Goal: Task Accomplishment & Management: Manage account settings

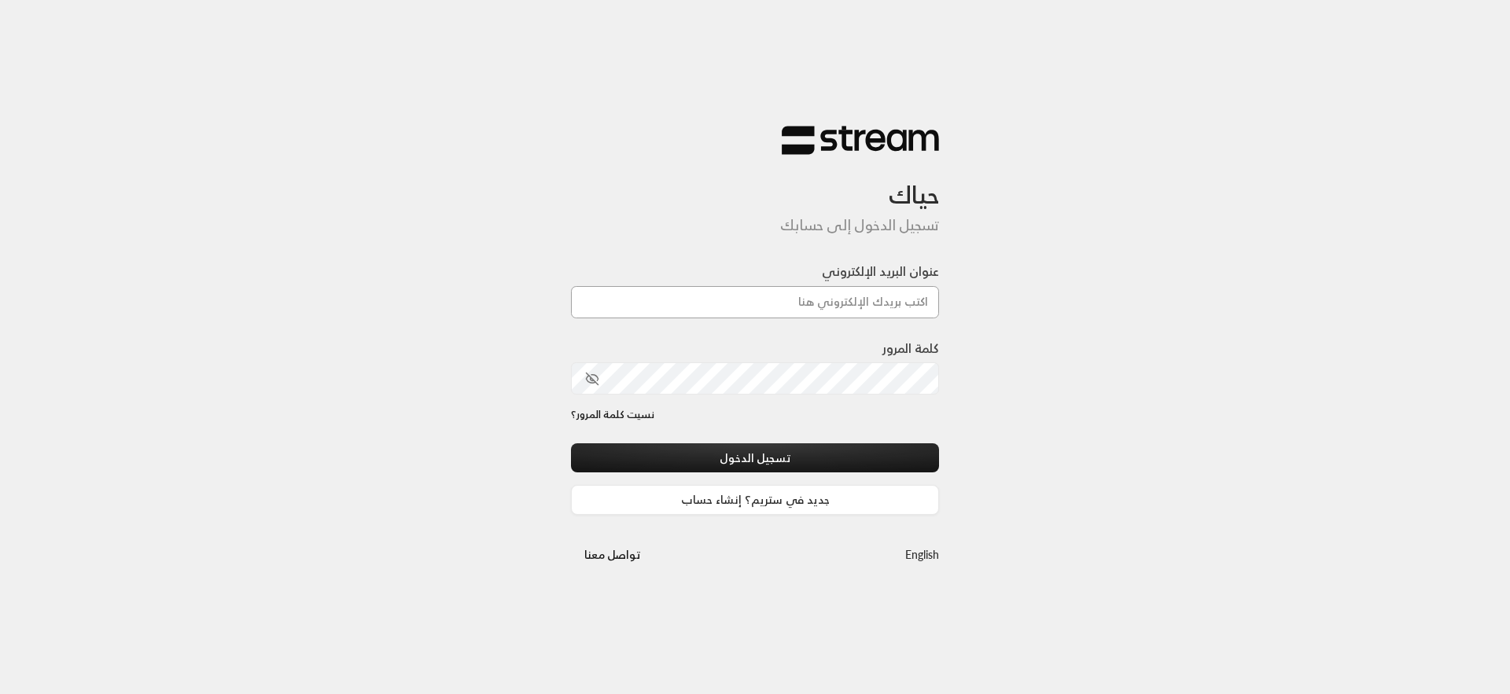
click at [786, 293] on input "عنوان البريد الإلكتروني" at bounding box center [755, 302] width 368 height 32
type input "[EMAIL_ADDRESS][DOMAIN_NAME]"
click at [769, 360] on div "كلمة المرور" at bounding box center [755, 367] width 368 height 56
click at [571, 444] on button "تسجيل الدخول" at bounding box center [755, 458] width 368 height 29
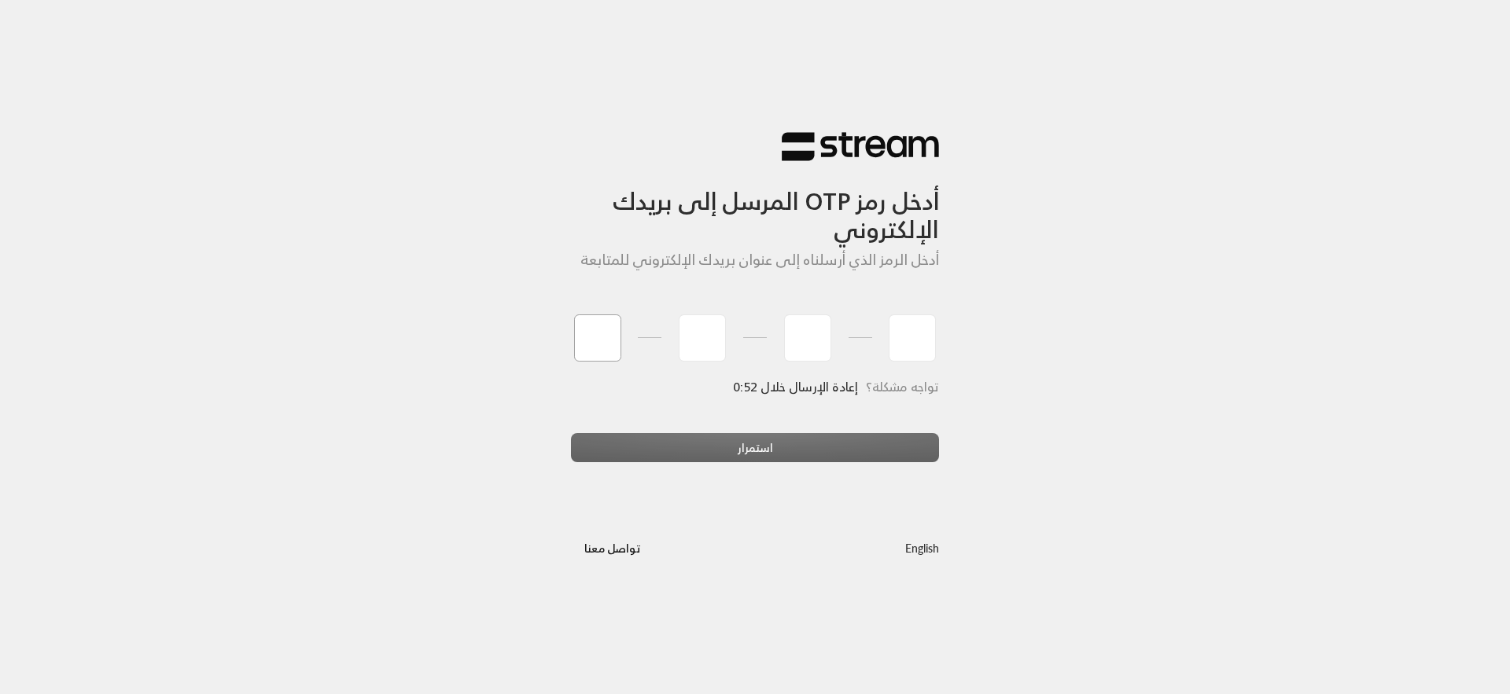
paste input "4"
type input "4"
type input "9"
type input "7"
type input "5"
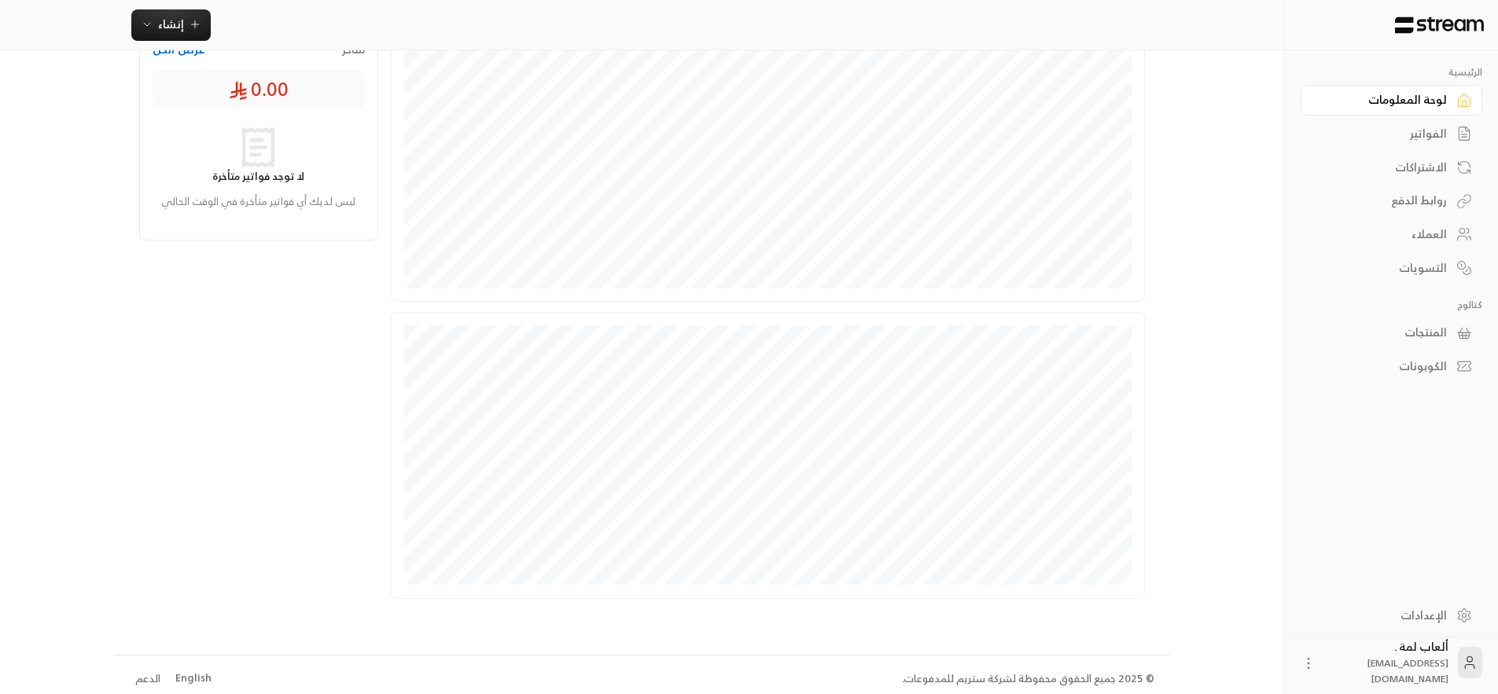
scroll to position [288, 0]
click at [1456, 137] on link "الفواتير" at bounding box center [1392, 134] width 182 height 31
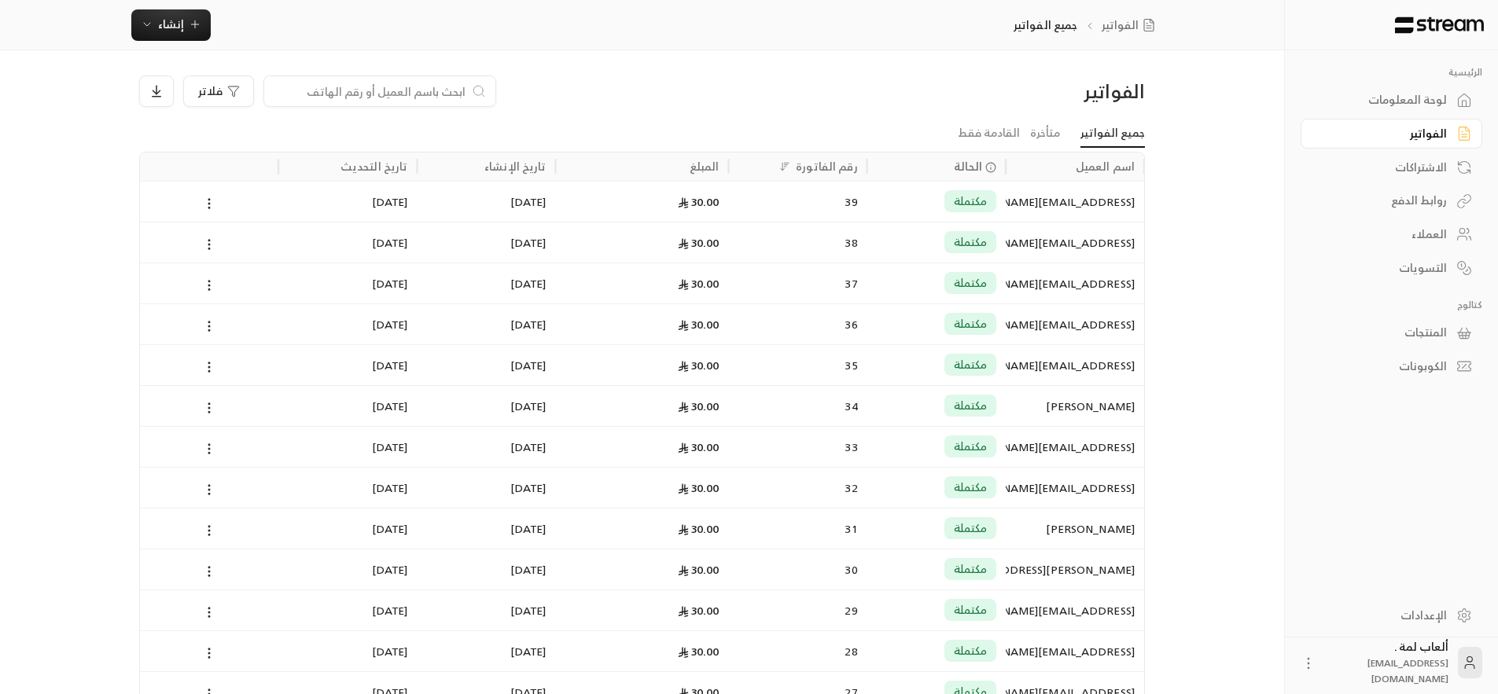
click at [952, 208] on div "مكتملة" at bounding box center [970, 201] width 52 height 22
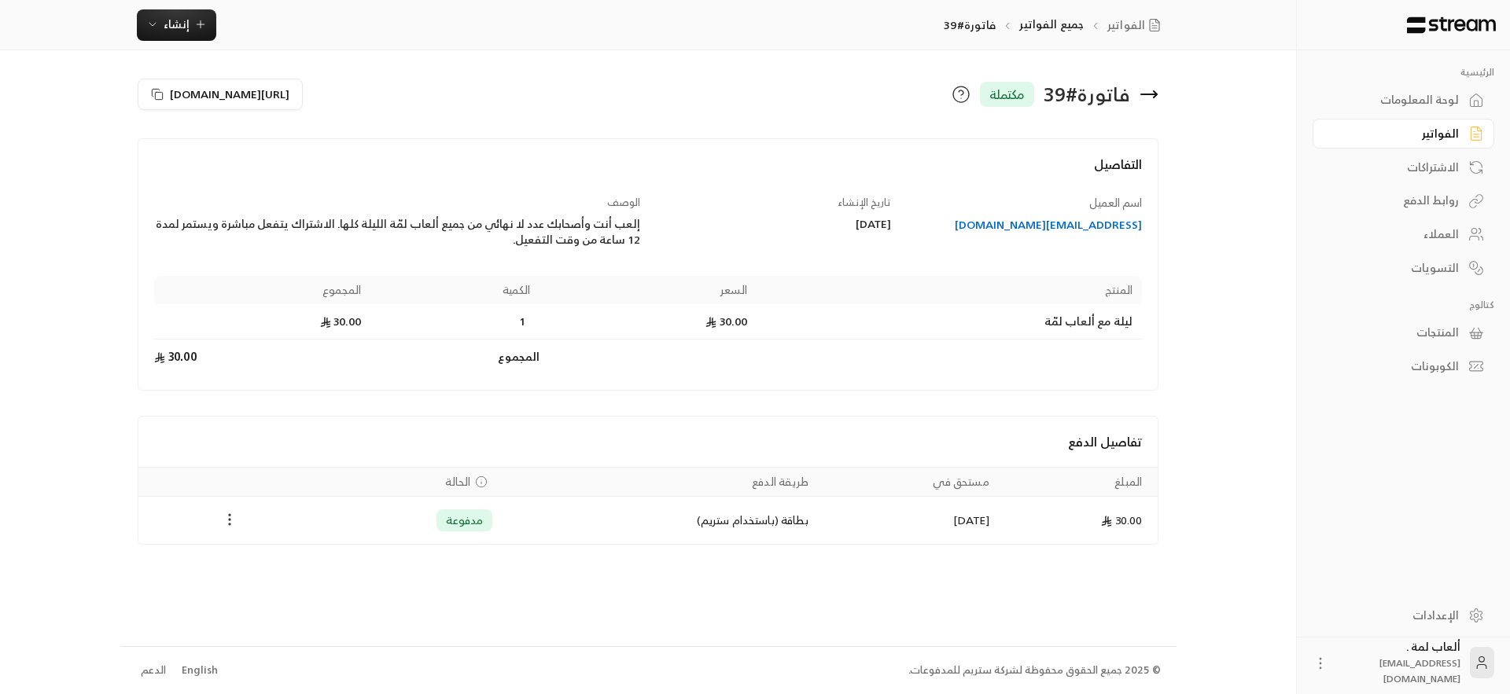
click at [231, 523] on icon "Payments" at bounding box center [230, 520] width 16 height 16
click at [265, 585] on li "استرداد" at bounding box center [268, 589] width 80 height 28
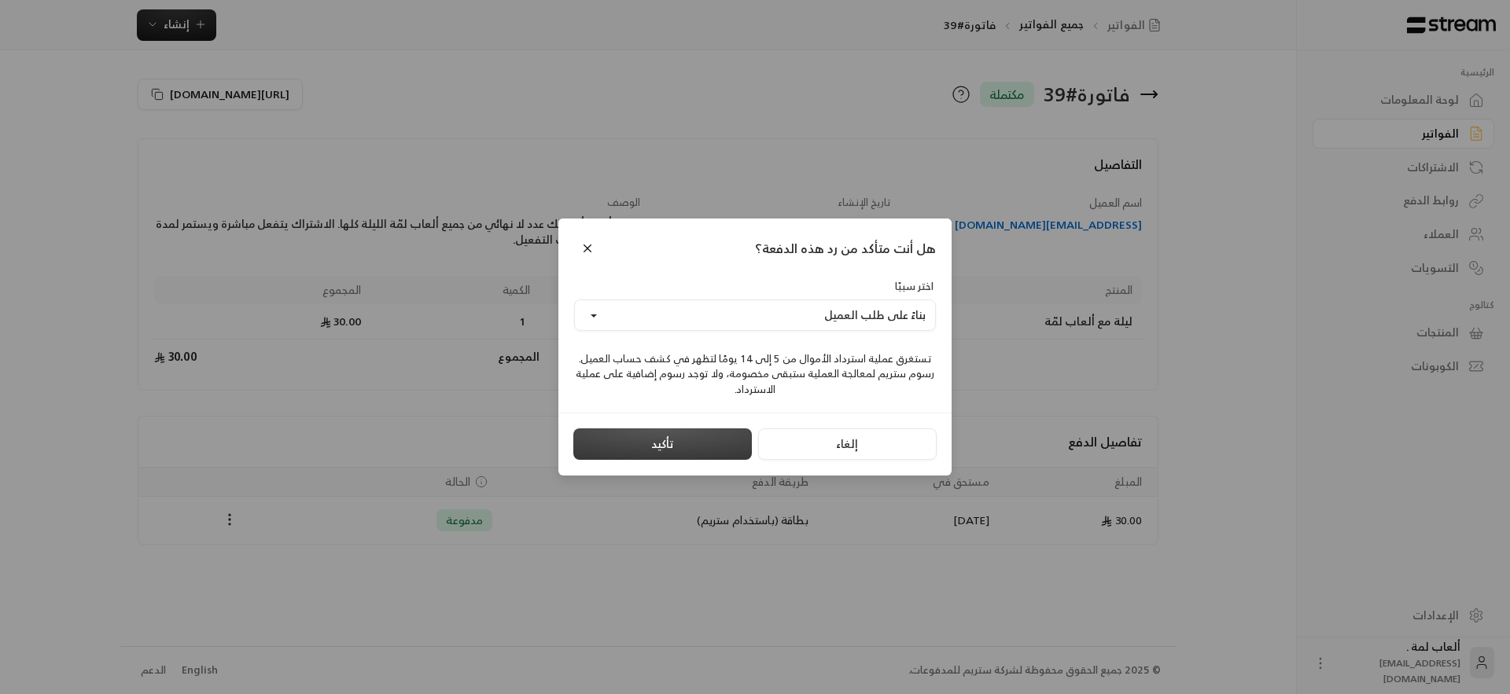
click at [670, 446] on button "تأكيد" at bounding box center [662, 444] width 179 height 31
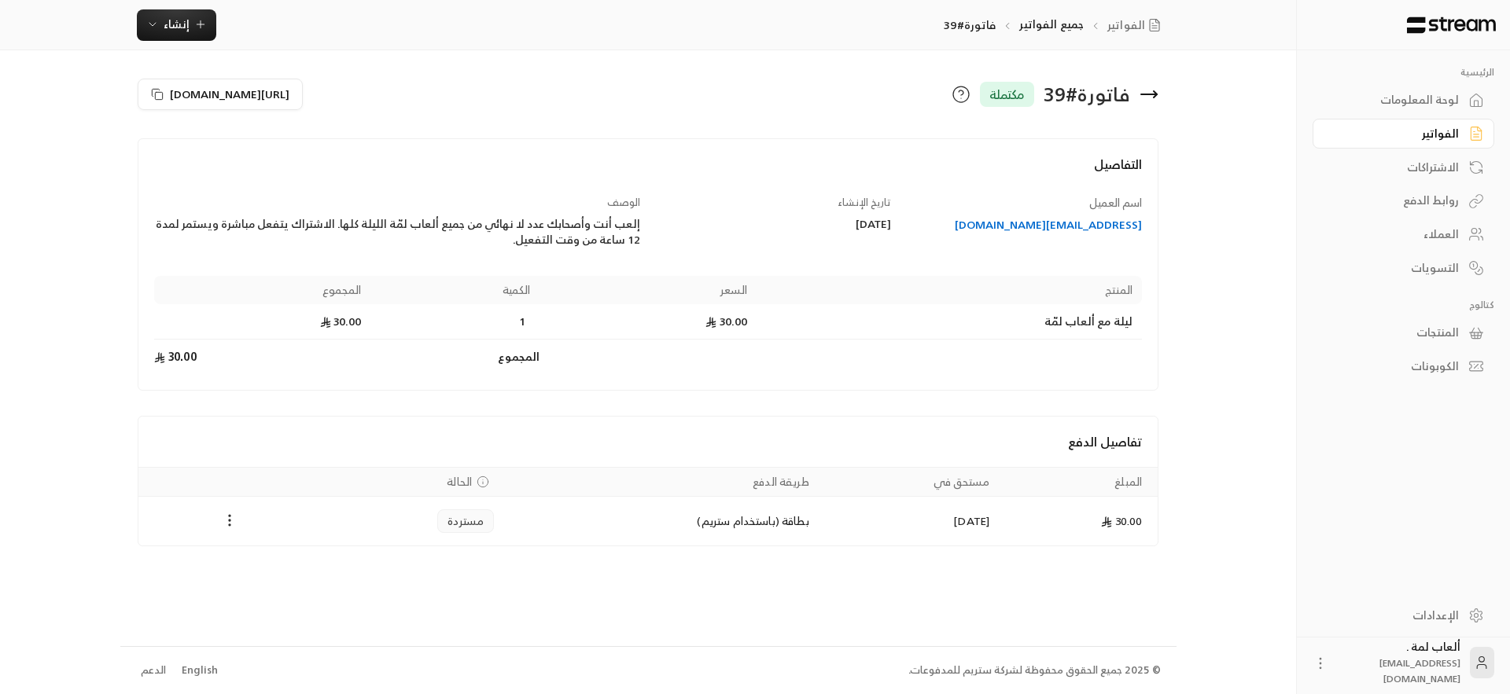
click at [1455, 142] on div "الفواتير" at bounding box center [1395, 134] width 127 height 16
